Goal: Task Accomplishment & Management: Manage account settings

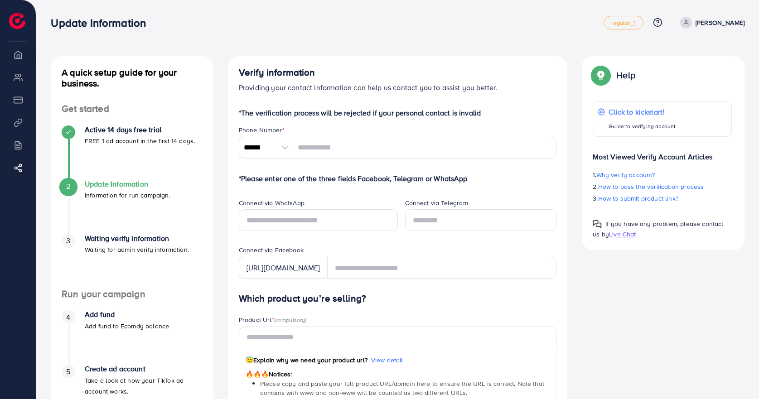
click at [285, 150] on div at bounding box center [285, 148] width 16 height 22
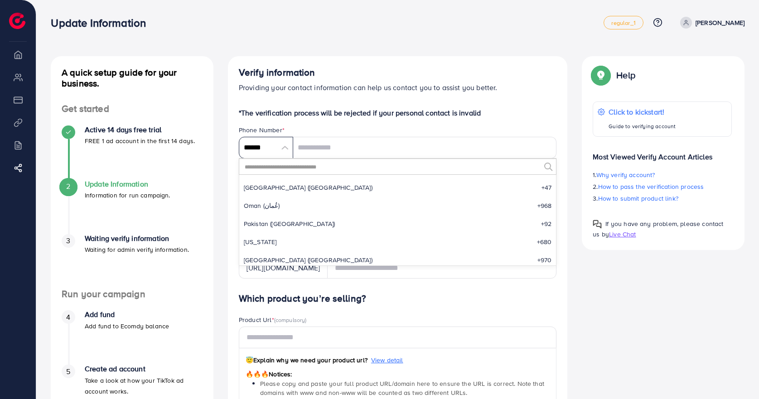
scroll to position [2894, 0]
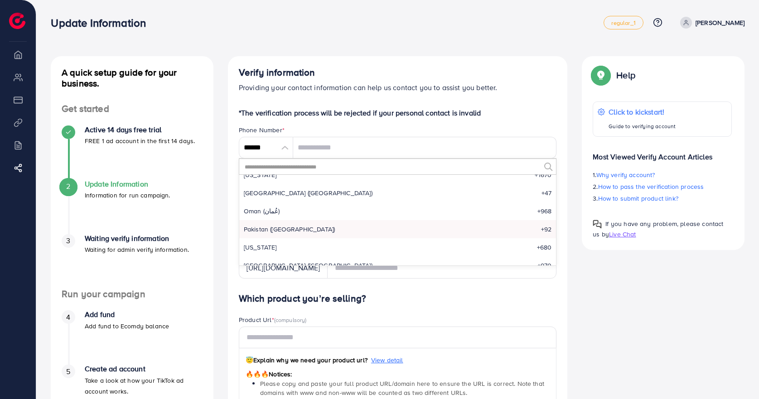
click at [284, 230] on span "Pakistan (‫[GEOGRAPHIC_DATA]‬‎)" at bounding box center [290, 229] width 92 height 9
type input "******"
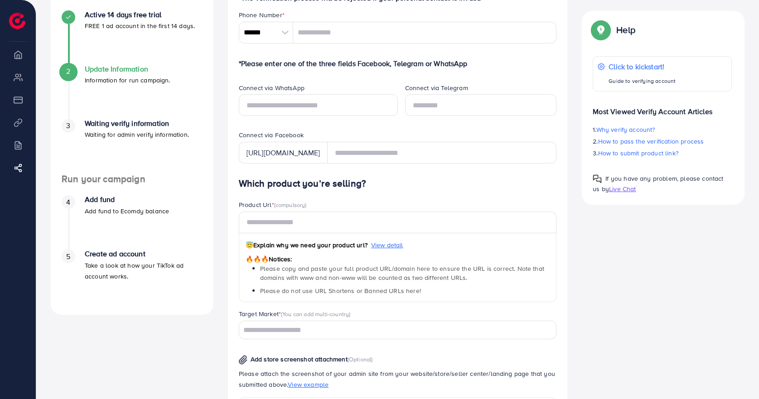
scroll to position [0, 0]
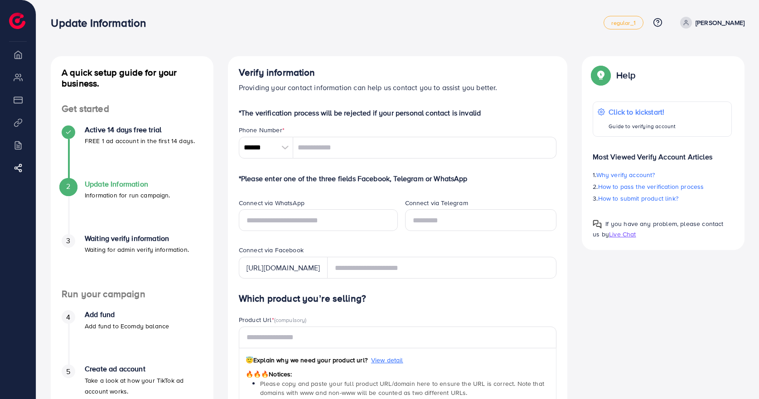
click at [284, 272] on div "[URL][DOMAIN_NAME]" at bounding box center [283, 268] width 89 height 22
click at [328, 270] on div "[URL][DOMAIN_NAME]" at bounding box center [283, 268] width 89 height 22
click at [21, 58] on li "Overview" at bounding box center [18, 54] width 36 height 18
click at [724, 25] on p "[PERSON_NAME]" at bounding box center [720, 22] width 49 height 11
click at [601, 44] on div "A quick setup guide for your business. Get started Active 14 days free trial FR…" at bounding box center [397, 360] width 723 height 721
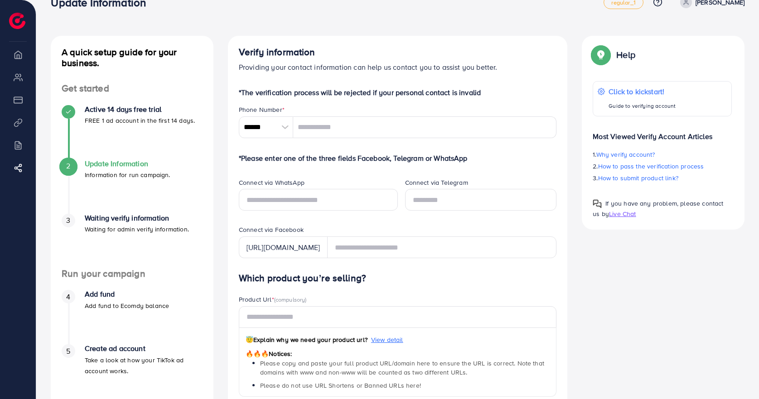
scroll to position [5, 0]
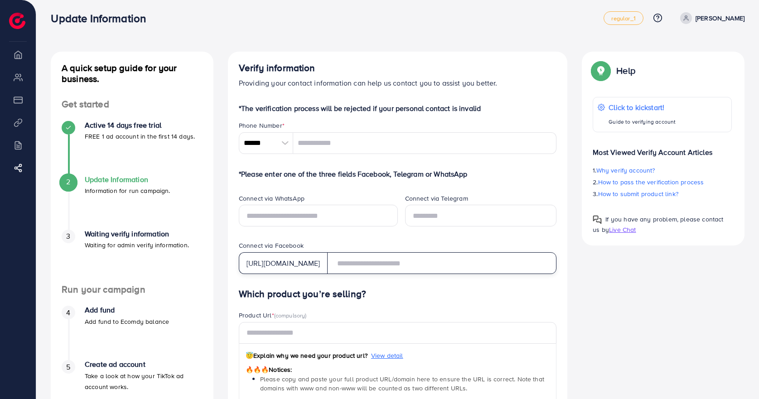
click at [399, 265] on input "text" at bounding box center [442, 263] width 230 height 22
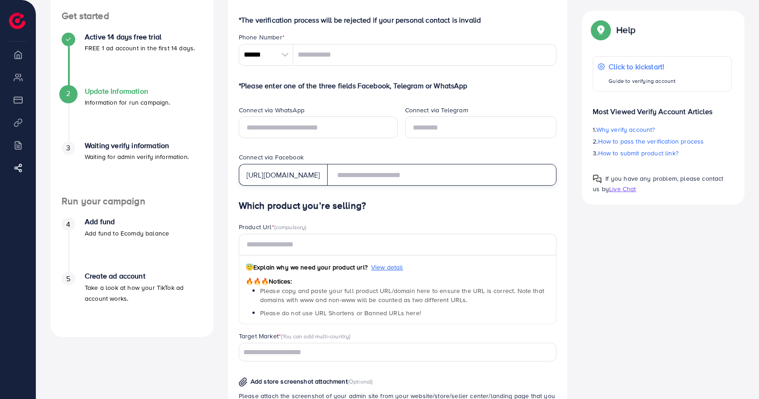
scroll to position [95, 0]
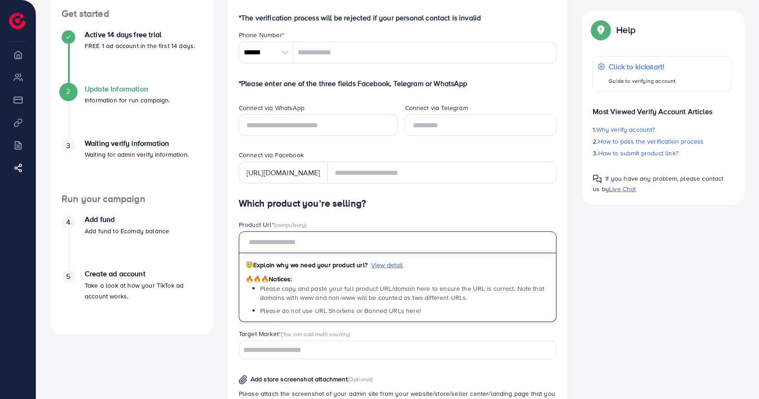
click at [318, 246] on input "text" at bounding box center [398, 243] width 318 height 22
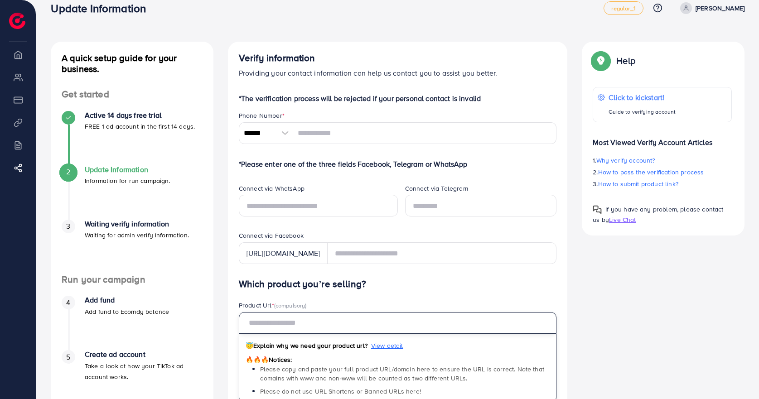
scroll to position [5, 0]
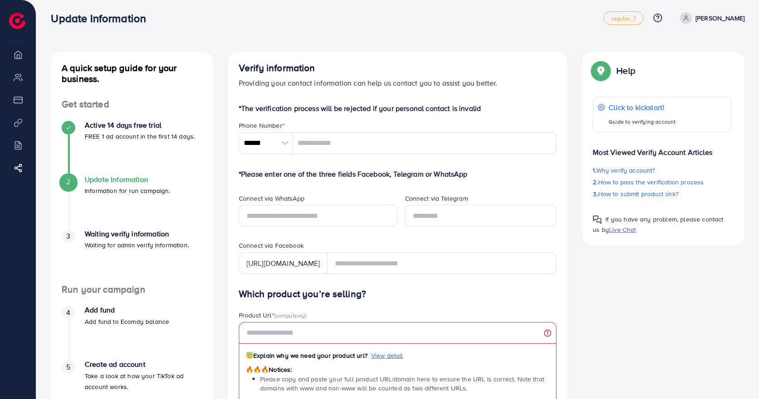
click at [20, 57] on li "Overview" at bounding box center [18, 54] width 36 height 18
click at [22, 20] on img at bounding box center [17, 21] width 16 height 16
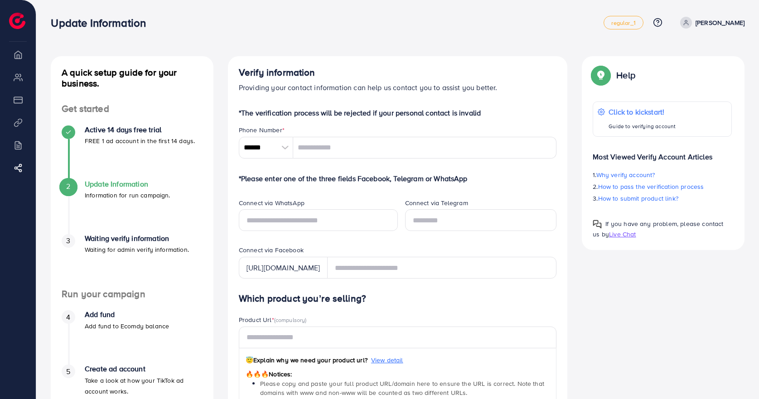
click at [728, 26] on p "[PERSON_NAME]" at bounding box center [720, 22] width 49 height 11
click at [475, 13] on div "Update Information regular_1 Help Center Contact Support Plans and Pricing Term…" at bounding box center [398, 22] width 694 height 25
drag, startPoint x: 727, startPoint y: 20, endPoint x: 727, endPoint y: 29, distance: 8.2
click at [727, 20] on p "[PERSON_NAME]" at bounding box center [720, 22] width 49 height 11
click at [696, 48] on link "Log out" at bounding box center [701, 54] width 86 height 20
